Goal: Task Accomplishment & Management: Manage account settings

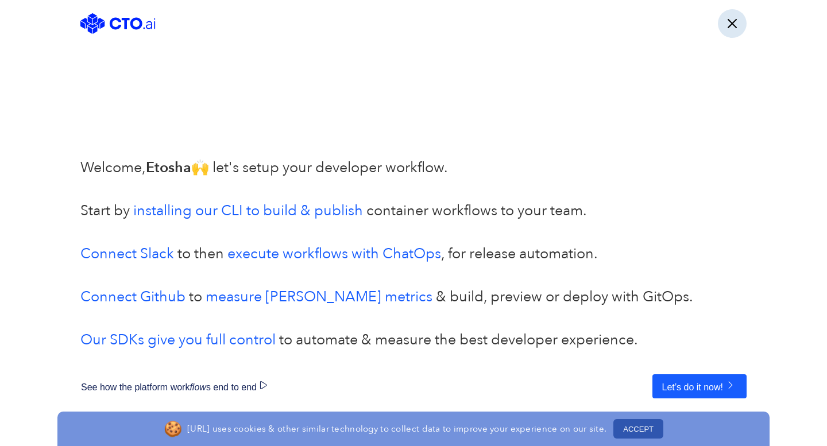
click at [727, 26] on button "button" at bounding box center [732, 23] width 29 height 29
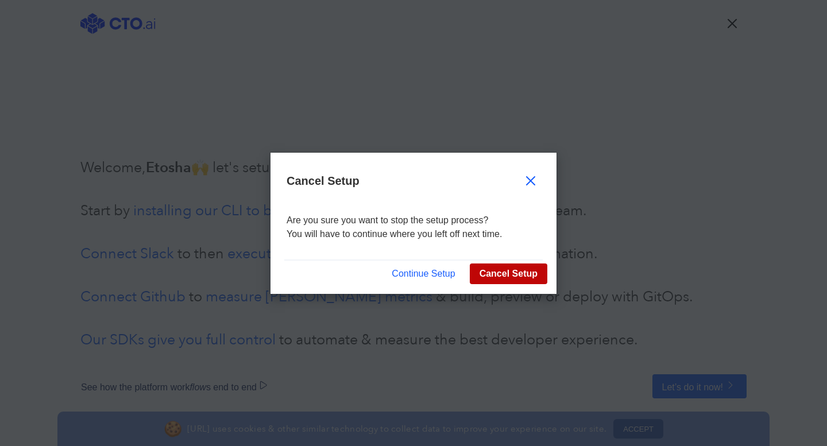
click at [506, 272] on button "Cancel Setup" at bounding box center [509, 274] width 78 height 21
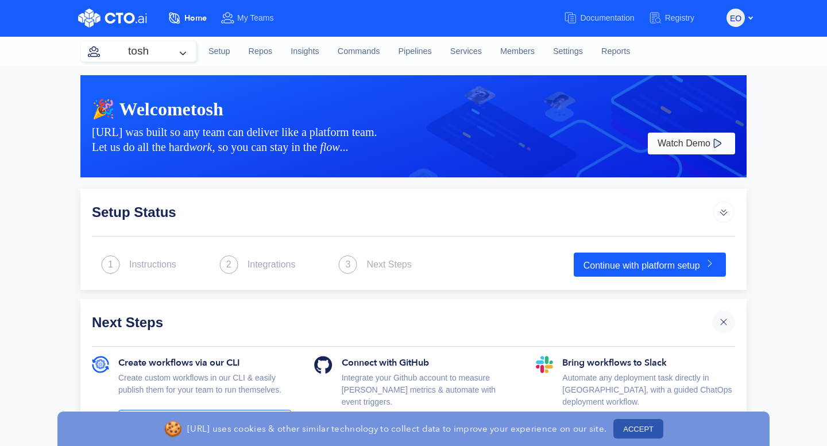
click at [750, 11] on div "EO" at bounding box center [740, 17] width 27 height 20
click at [740, 17] on span "EO" at bounding box center [735, 18] width 11 height 18
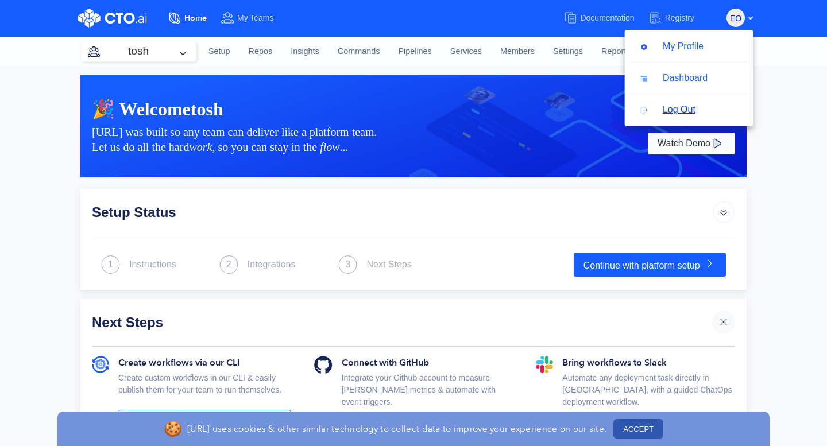
click at [683, 112] on button "Log Out" at bounding box center [667, 110] width 75 height 22
